Goal: Task Accomplishment & Management: Complete application form

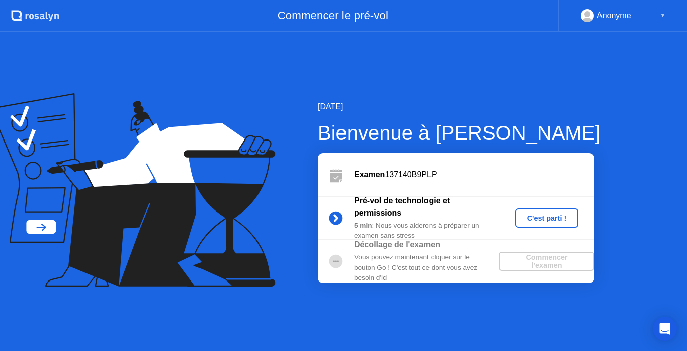
click at [549, 215] on div "C'est parti !" at bounding box center [547, 218] width 56 height 8
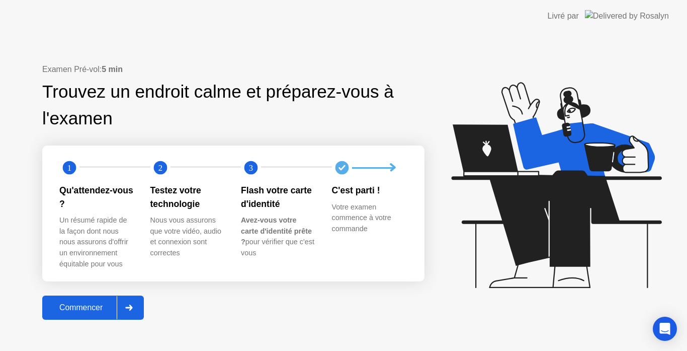
click at [84, 305] on div "Commencer" at bounding box center [80, 307] width 71 height 9
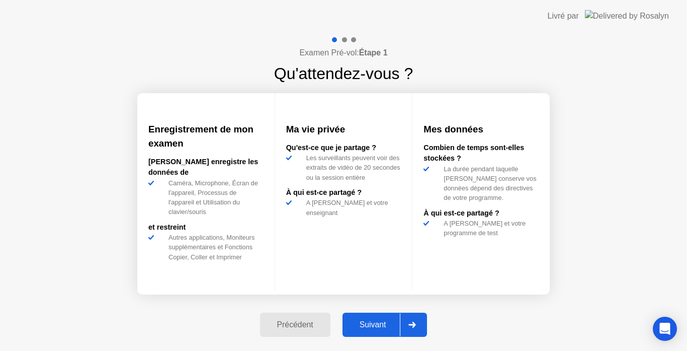
click at [374, 323] on div "Suivant" at bounding box center [373, 324] width 55 height 9
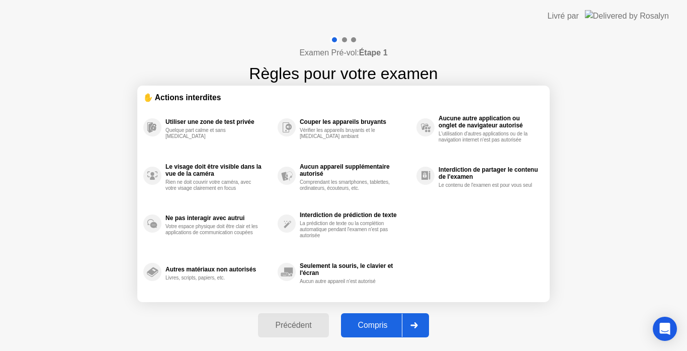
click at [381, 321] on div "Compris" at bounding box center [373, 324] width 58 height 9
select select "**********"
select select "*******"
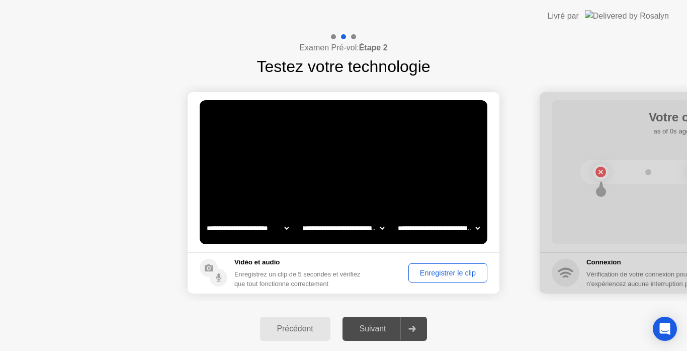
click at [450, 272] on div "Enregistrer le clip" at bounding box center [448, 273] width 72 height 8
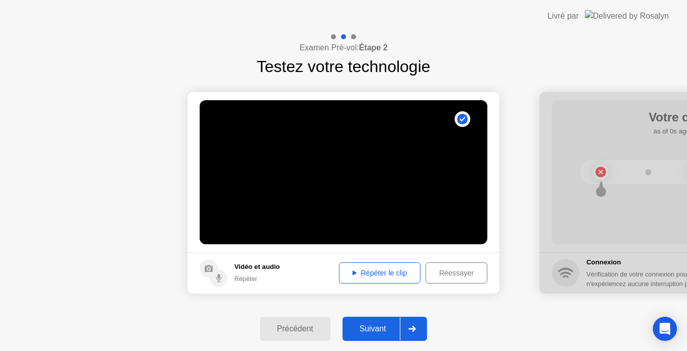
click at [372, 325] on div "Suivant" at bounding box center [373, 328] width 55 height 9
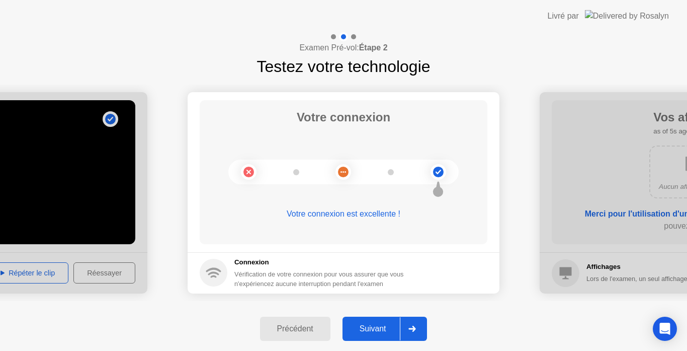
click at [372, 325] on div "Suivant" at bounding box center [373, 328] width 55 height 9
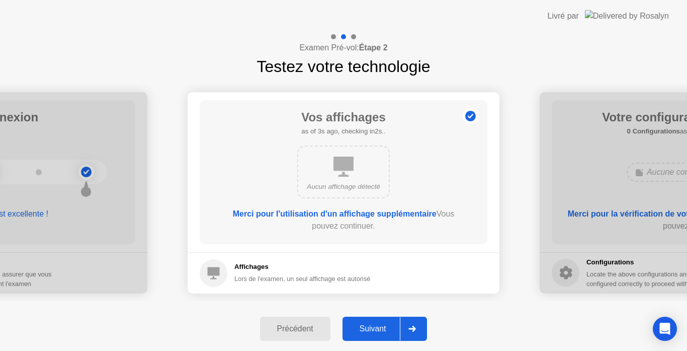
click at [372, 325] on div "Suivant" at bounding box center [373, 328] width 55 height 9
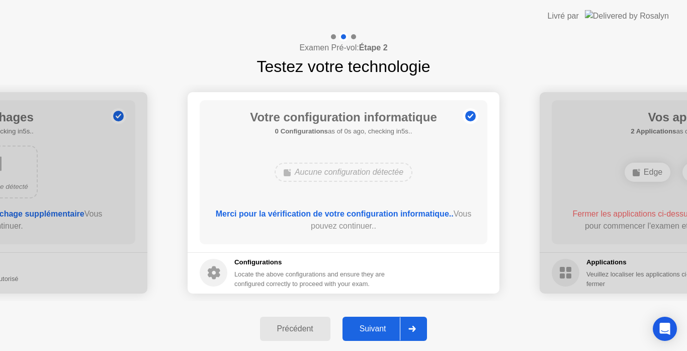
click at [372, 325] on div "Suivant" at bounding box center [373, 328] width 55 height 9
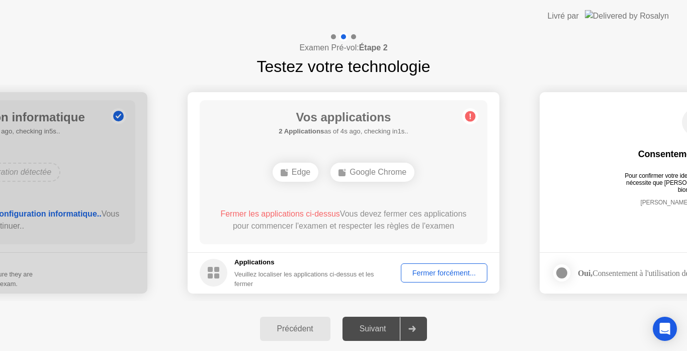
click at [473, 189] on div "Vos applications 2 Applications as of 4s ago, checking in1s.. Edge Google Chrom…" at bounding box center [344, 172] width 288 height 144
click at [374, 326] on div "Suivant" at bounding box center [373, 328] width 55 height 9
click at [374, 325] on div "Suivant" at bounding box center [373, 328] width 55 height 9
click at [447, 270] on div "Fermer forcément..." at bounding box center [443, 273] width 79 height 8
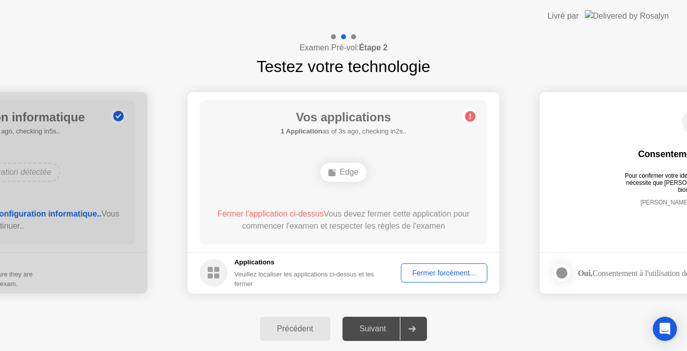
click at [444, 272] on div "Fermer forcément..." at bounding box center [443, 273] width 79 height 8
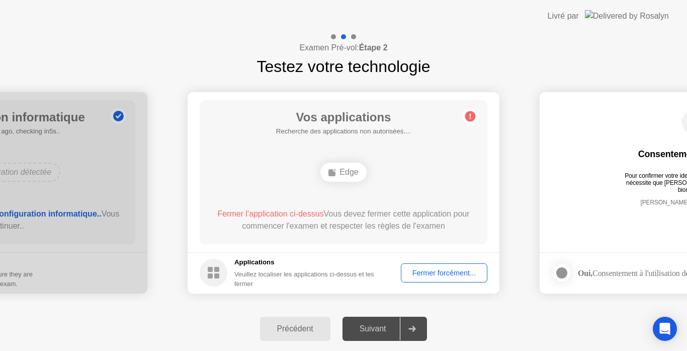
click at [447, 272] on div "Fermer forcément..." at bounding box center [443, 273] width 79 height 8
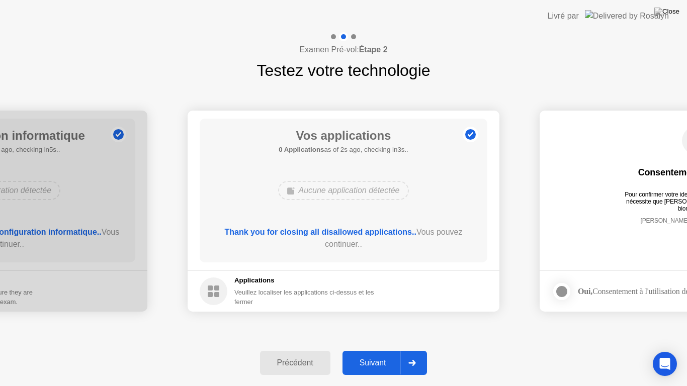
click at [370, 350] on div "Suivant" at bounding box center [373, 363] width 55 height 9
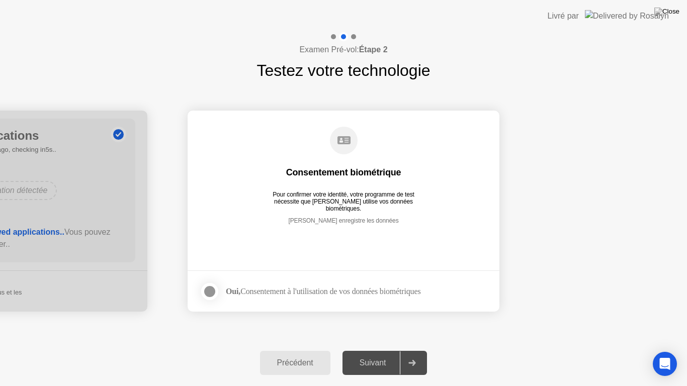
click at [373, 350] on div "Suivant" at bounding box center [373, 363] width 55 height 9
click at [209, 289] on div at bounding box center [210, 292] width 12 height 12
click at [369, 350] on div "Suivant" at bounding box center [373, 363] width 55 height 9
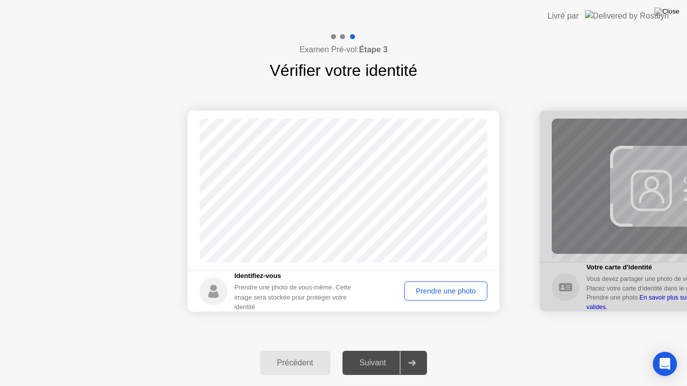
click at [445, 289] on div "Prendre une photo" at bounding box center [446, 291] width 76 height 8
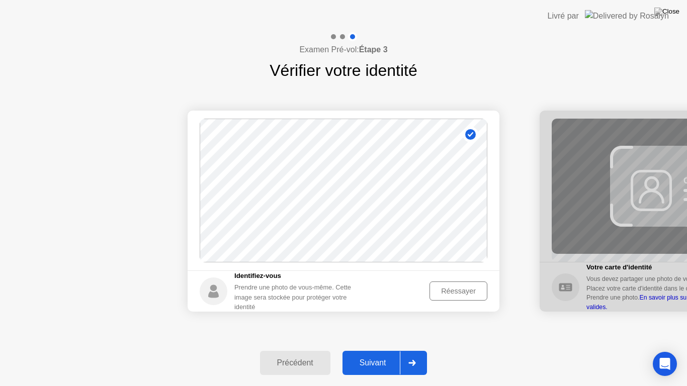
click at [373, 350] on div "Suivant" at bounding box center [373, 363] width 55 height 9
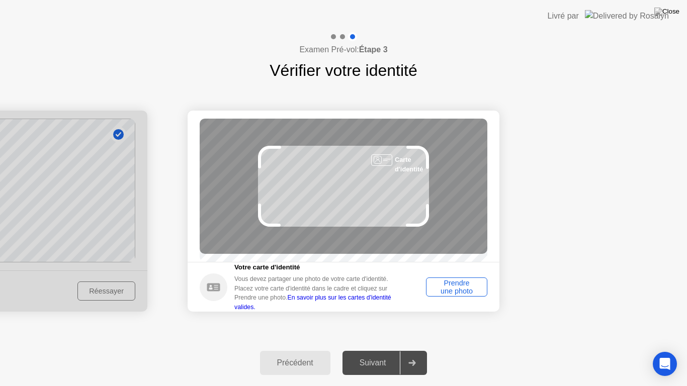
click at [452, 284] on div "Prendre une photo" at bounding box center [457, 287] width 54 height 16
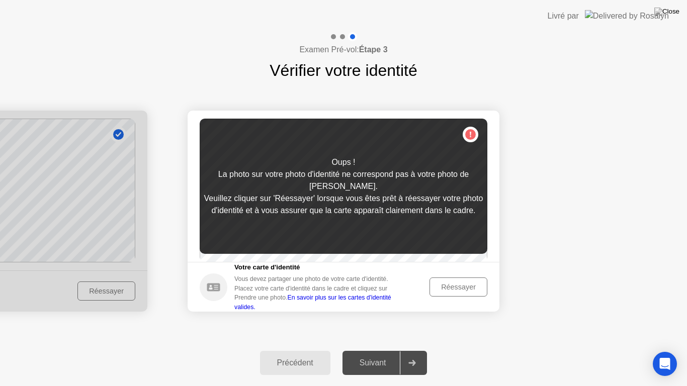
click at [453, 291] on div "Réessayer" at bounding box center [458, 287] width 51 height 8
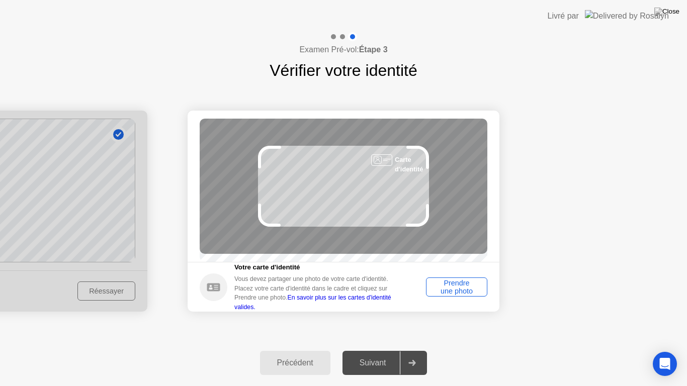
click at [453, 292] on div "Prendre une photo" at bounding box center [457, 287] width 54 height 16
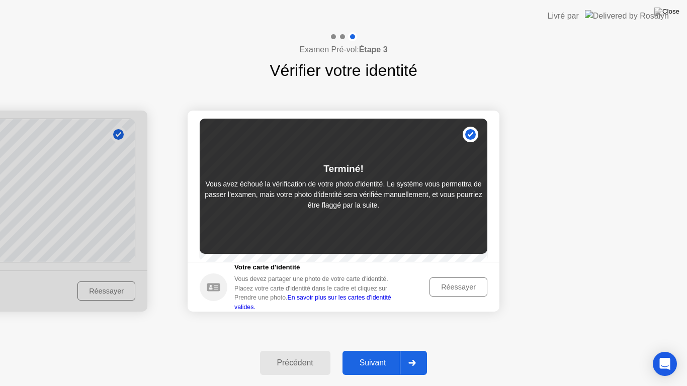
click at [376, 350] on div "Suivant" at bounding box center [373, 363] width 55 height 9
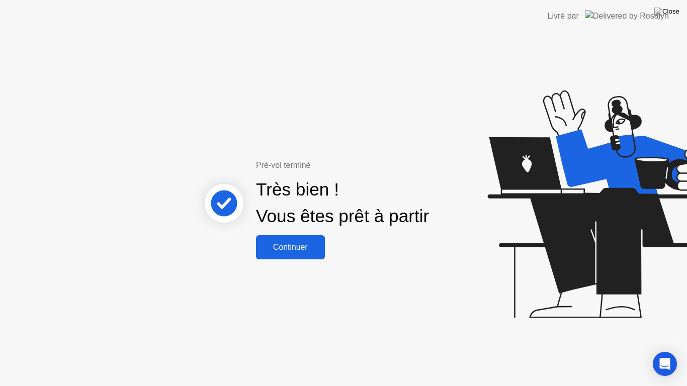
click at [288, 244] on div "Continuer" at bounding box center [290, 247] width 63 height 9
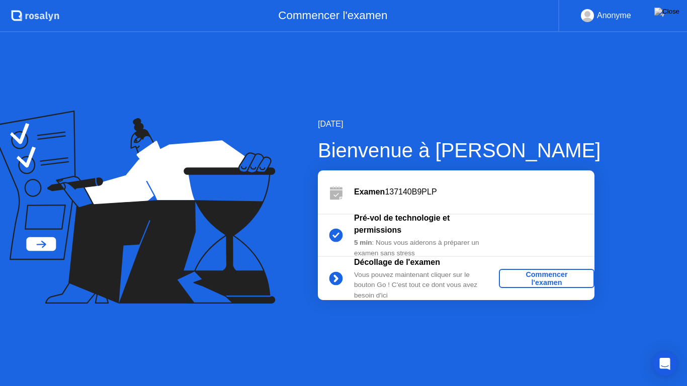
click at [535, 277] on div "Commencer l'examen" at bounding box center [547, 279] width 88 height 16
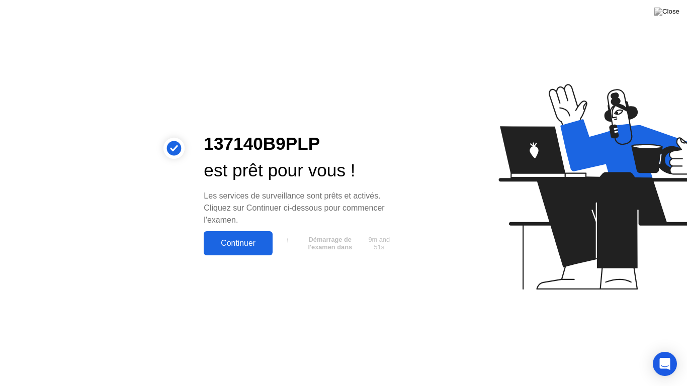
click at [239, 240] on div "Continuer" at bounding box center [238, 243] width 63 height 9
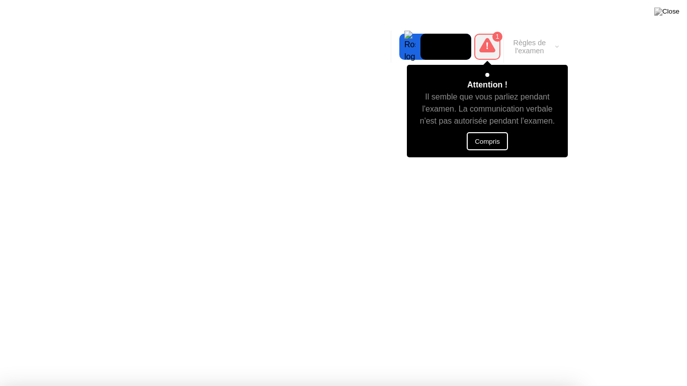
click at [486, 138] on button "Compris" at bounding box center [487, 141] width 41 height 18
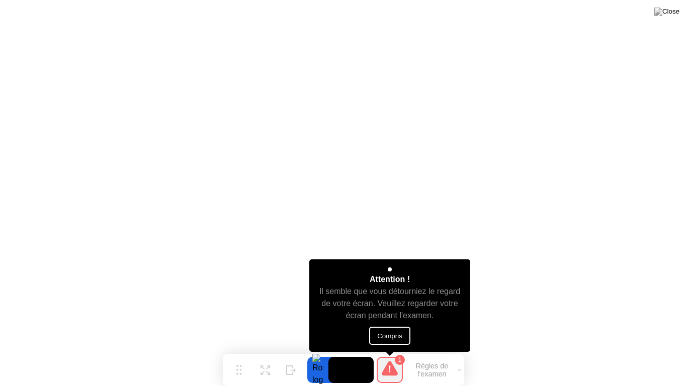
click at [392, 331] on button "Compris" at bounding box center [389, 336] width 41 height 18
